Goal: Transaction & Acquisition: Purchase product/service

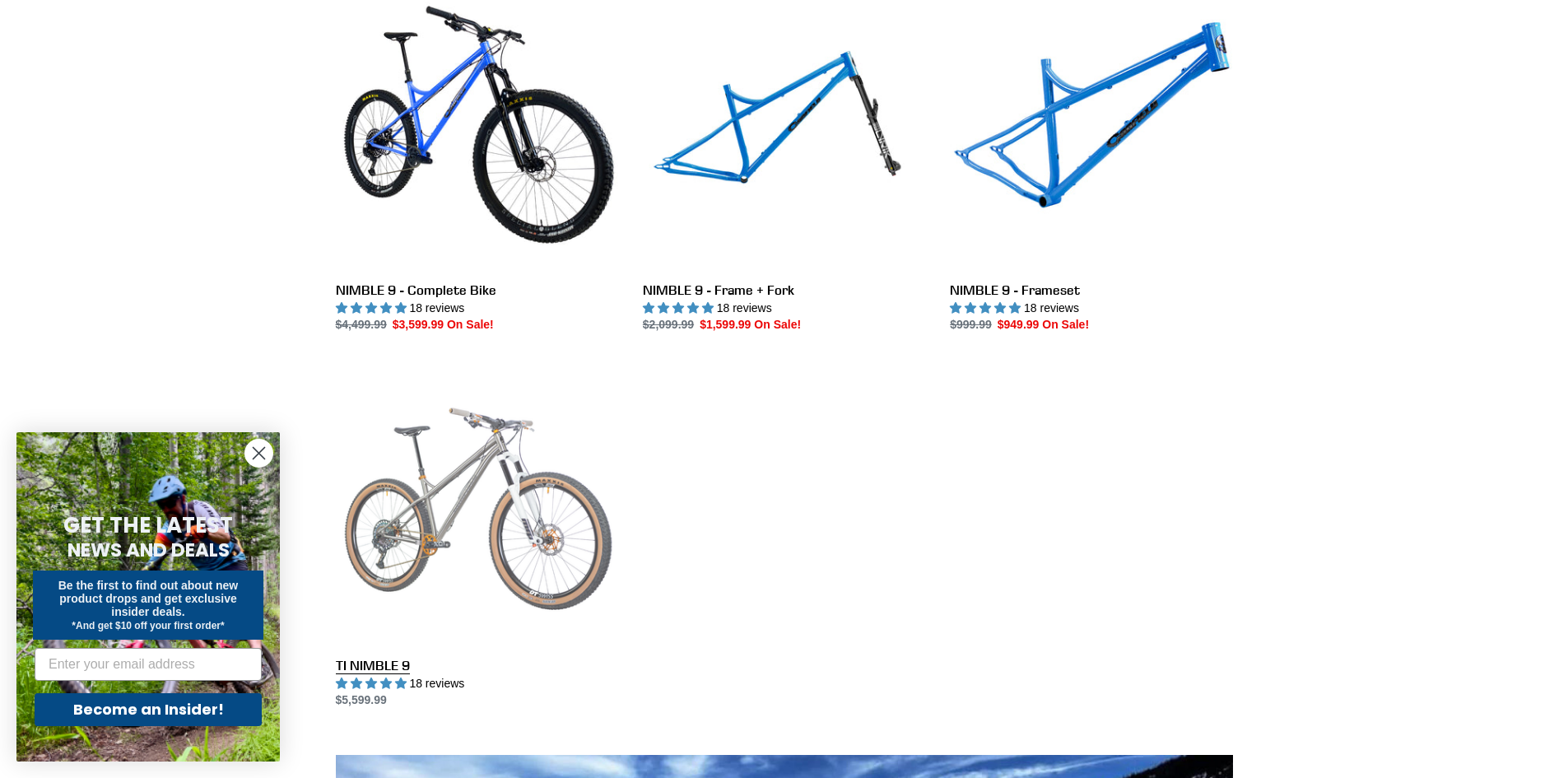
click at [453, 488] on link "TI NIMBLE 9" at bounding box center [476, 535] width 282 height 347
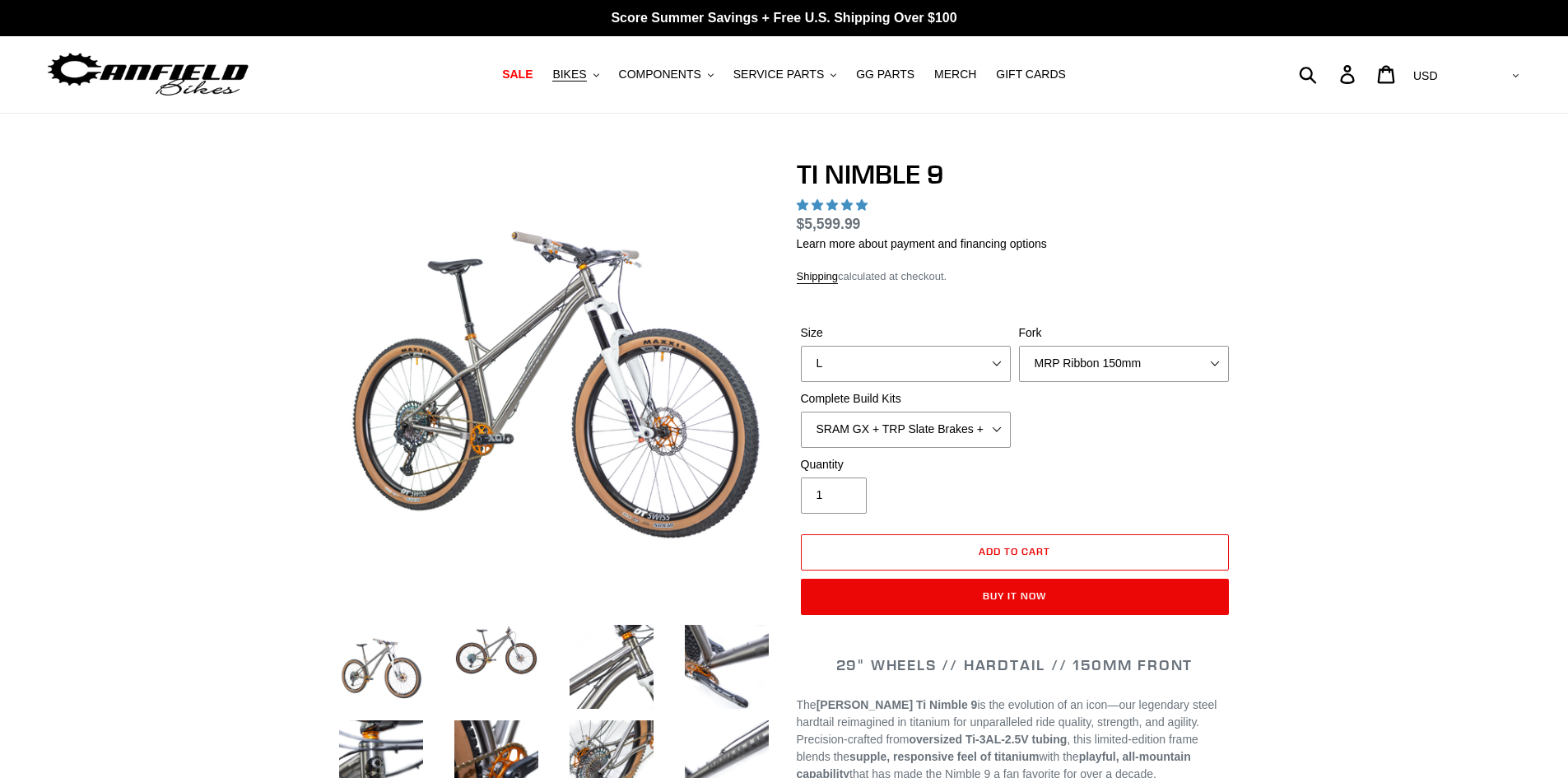
select select "highest-rating"
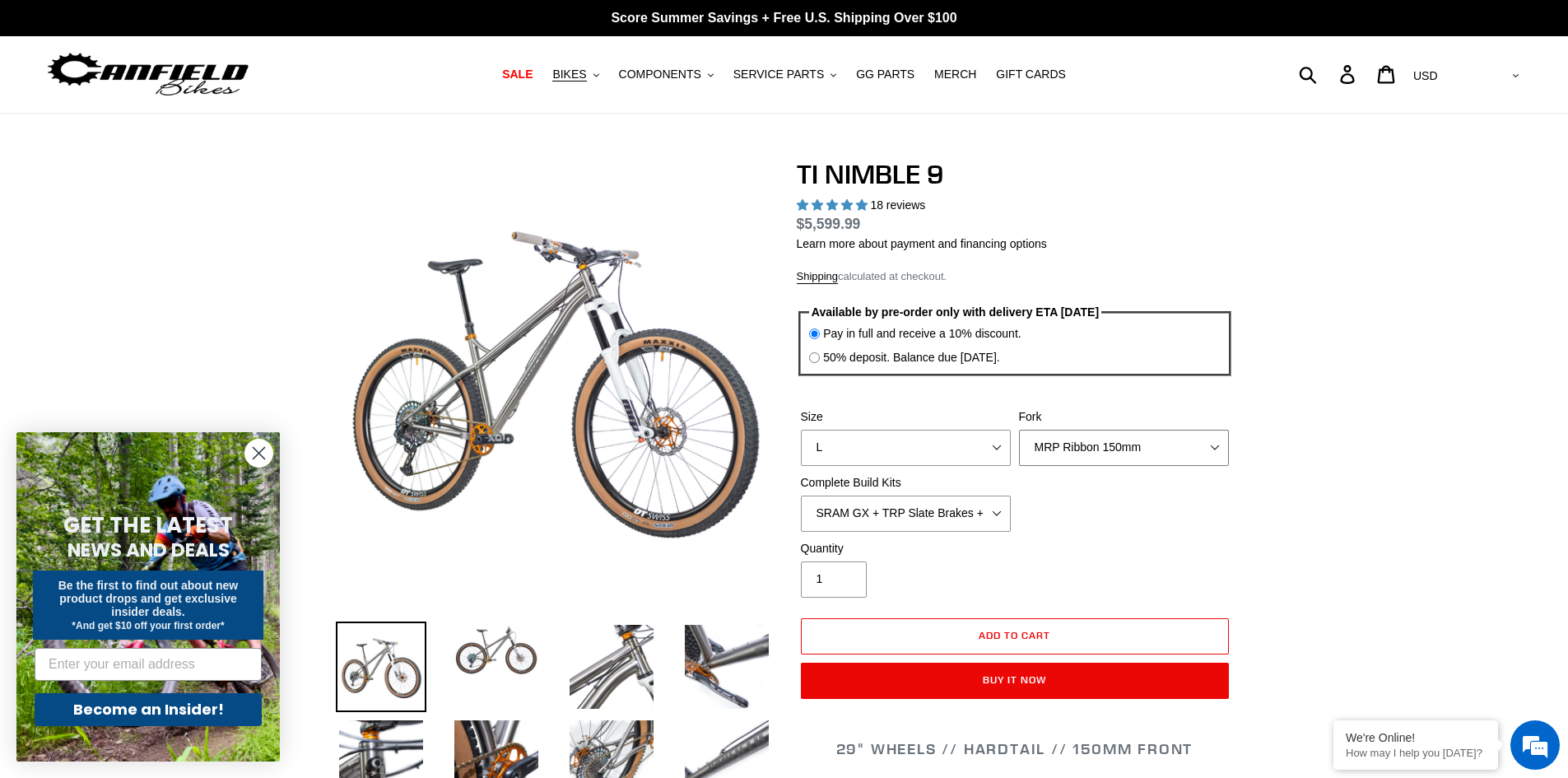
click at [1096, 446] on select "MRP Ribbon 150mm RockShox Lyrik 150mm Fox Factory 36 150mm Cane Creek Helm 150m…" at bounding box center [1124, 447] width 210 height 36
